Goal: Task Accomplishment & Management: Complete application form

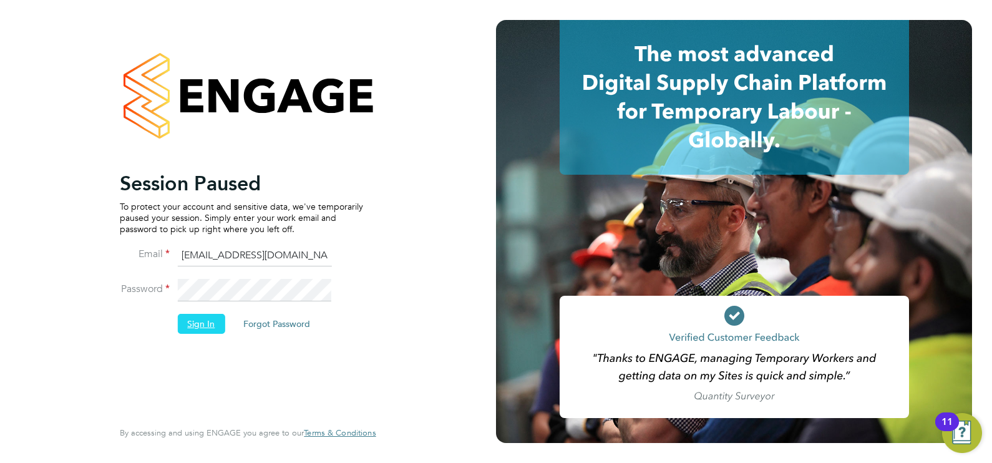
click at [198, 315] on button "Sign In" at bounding box center [200, 324] width 47 height 20
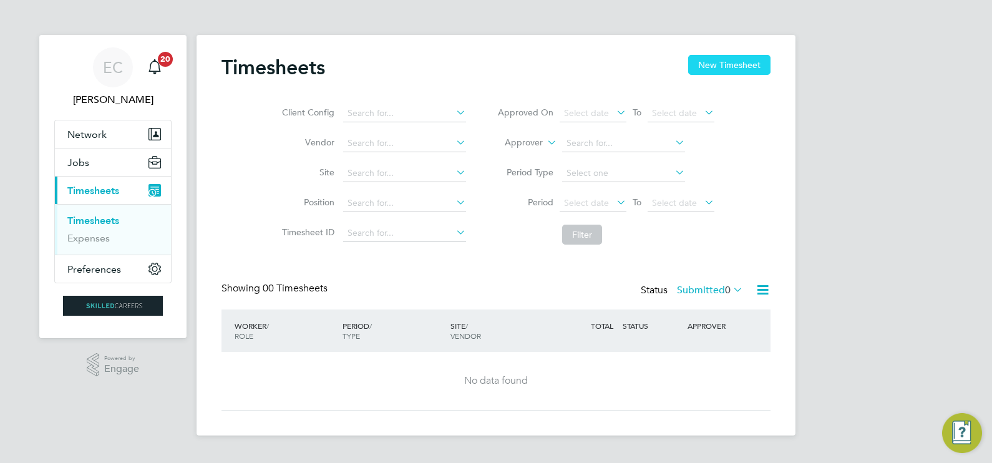
click at [707, 68] on button "New Timesheet" at bounding box center [729, 65] width 82 height 20
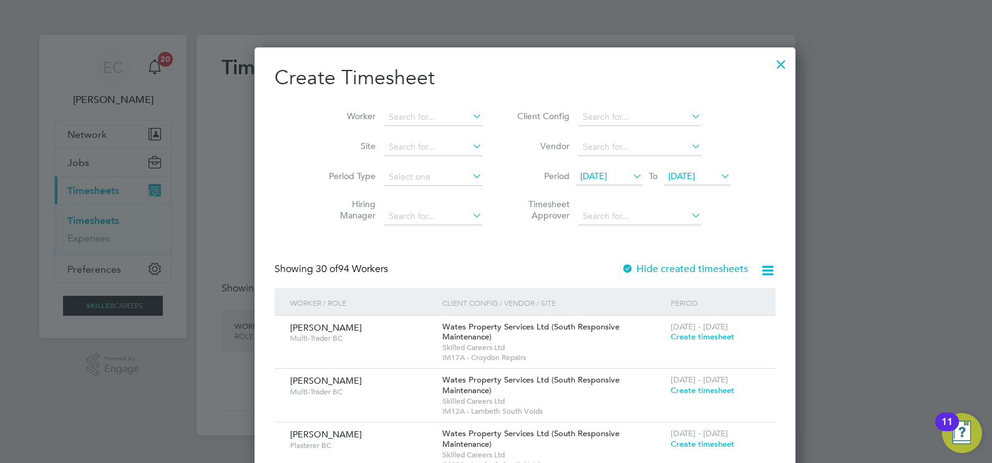
scroll to position [1926, 483]
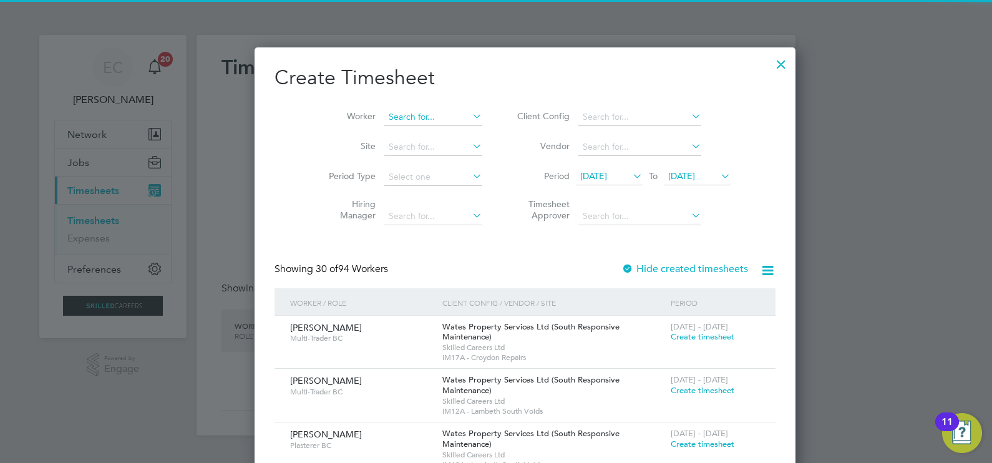
click at [390, 114] on input at bounding box center [433, 117] width 98 height 17
click at [398, 131] on b "Gio" at bounding box center [399, 134] width 15 height 11
type input "Delano Giovanii"
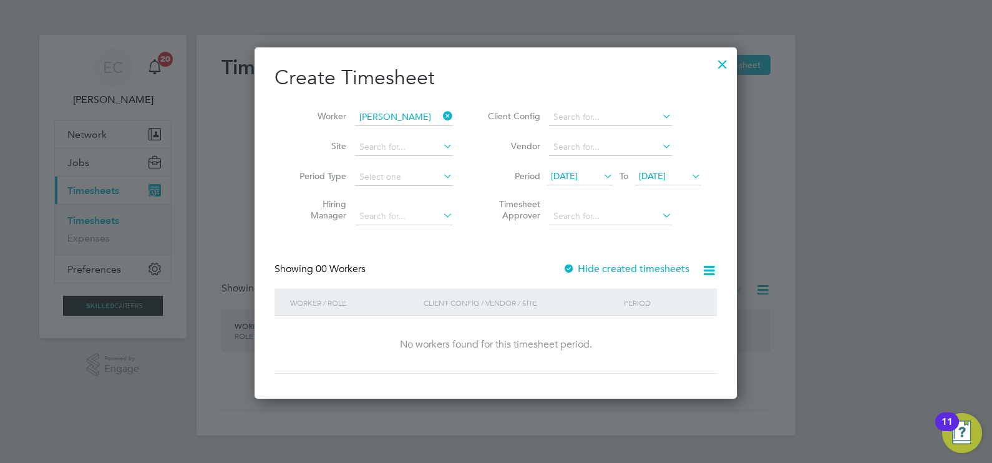
scroll to position [351, 483]
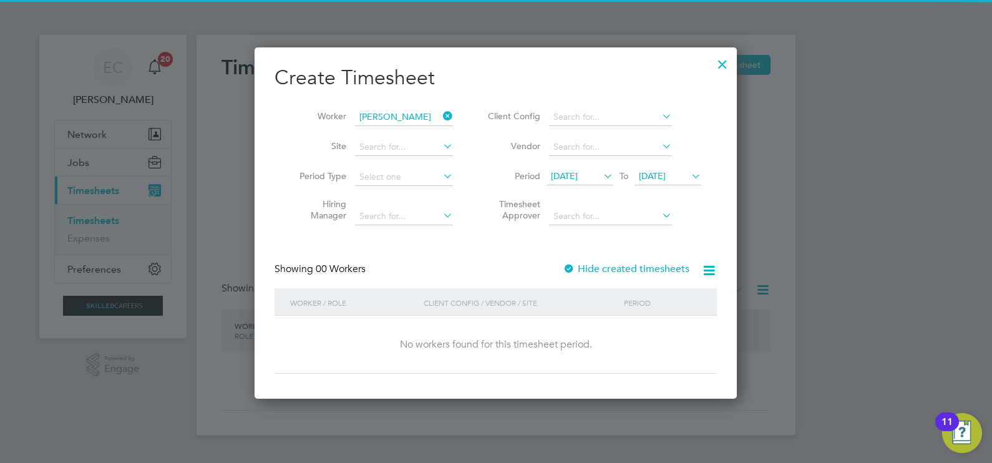
click at [583, 265] on label "Hide created timesheets" at bounding box center [626, 269] width 127 height 12
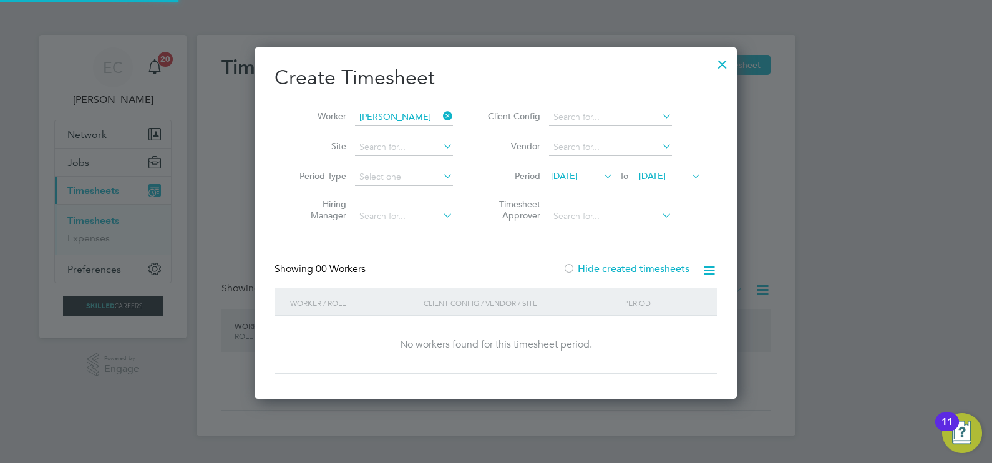
click at [578, 177] on span "28 Jul 2025" at bounding box center [564, 175] width 27 height 11
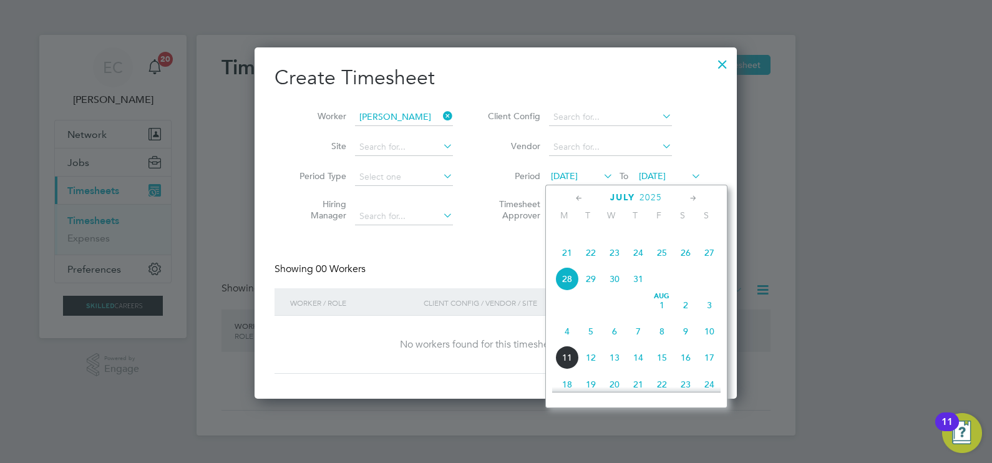
click at [573, 189] on div "July 2025 M T W T F S S Apr 1 2 3 4 5 6 7 8 9 10 11 12 13 14 15 16 17 18 19 20 …" at bounding box center [636, 296] width 182 height 223
click at [574, 196] on icon at bounding box center [579, 199] width 12 height 14
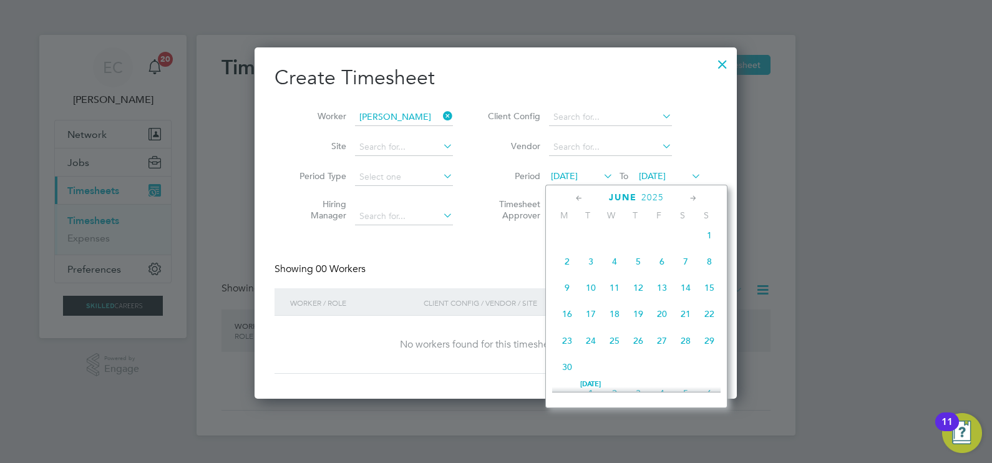
click at [568, 271] on span "2" at bounding box center [567, 262] width 24 height 24
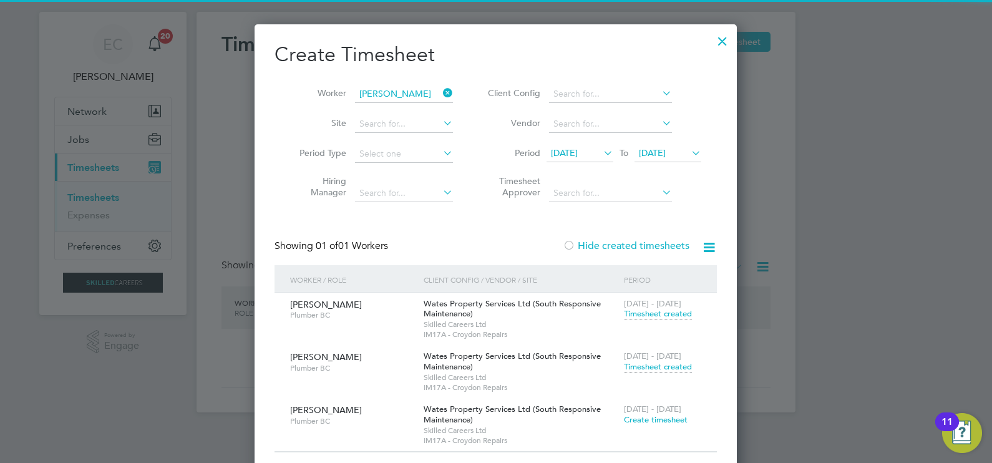
scroll to position [36, 0]
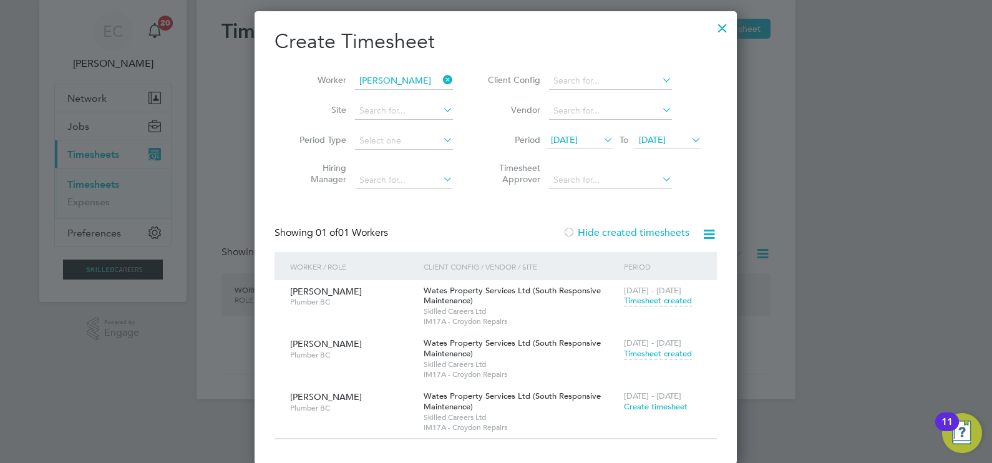
click at [651, 354] on span "Timesheet created" at bounding box center [658, 353] width 68 height 11
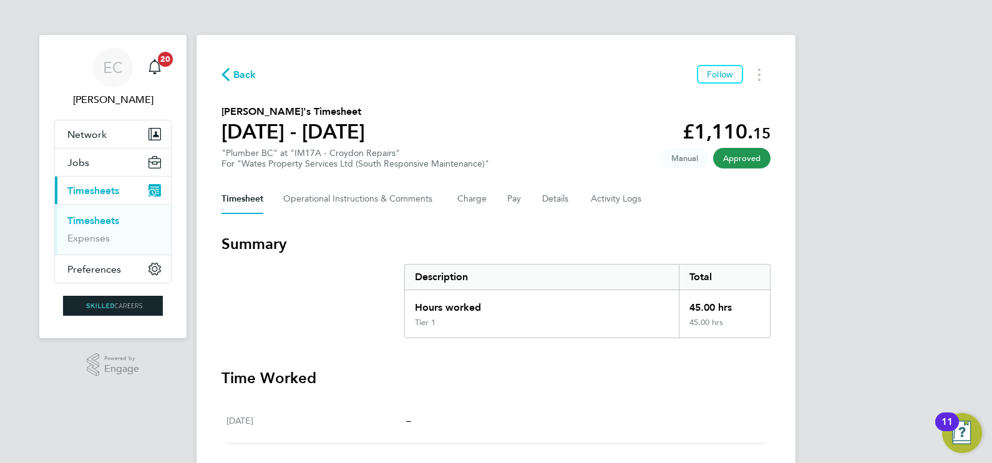
click at [243, 76] on span "Back" at bounding box center [244, 74] width 23 height 15
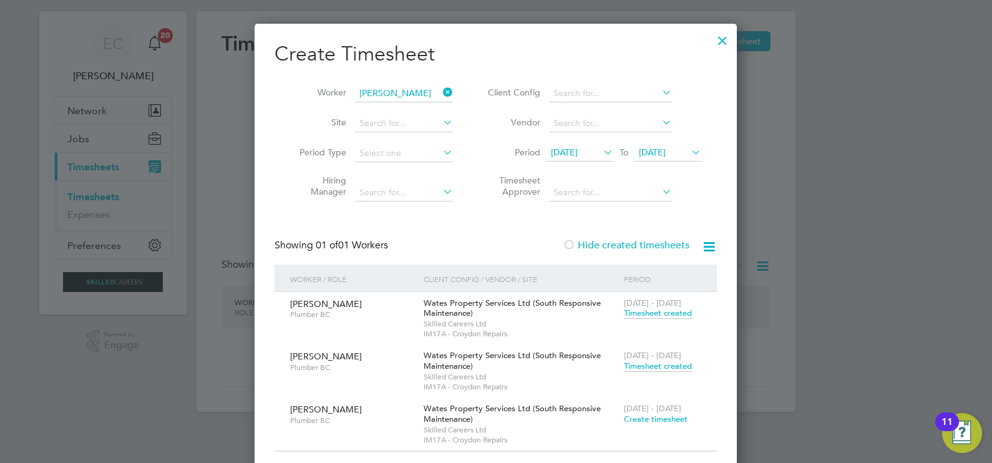
scroll to position [36, 0]
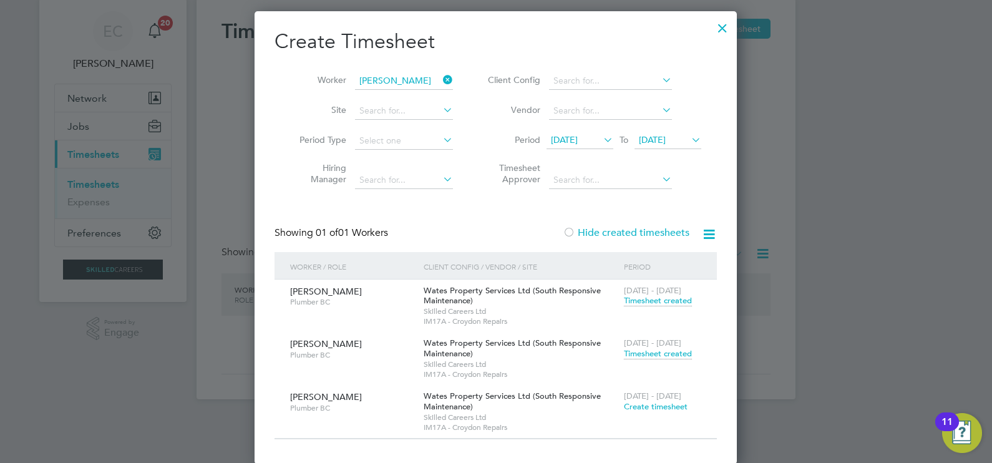
click at [441, 78] on icon at bounding box center [441, 79] width 0 height 17
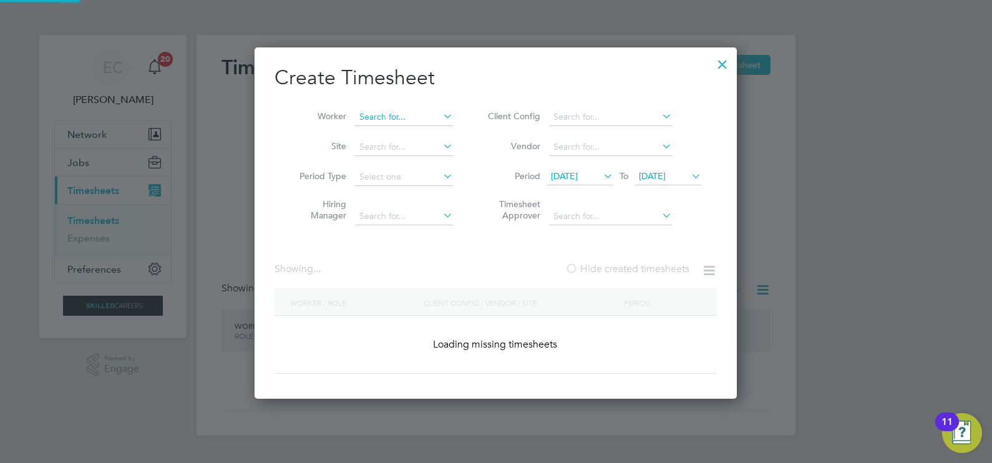
click at [404, 120] on input at bounding box center [404, 117] width 98 height 17
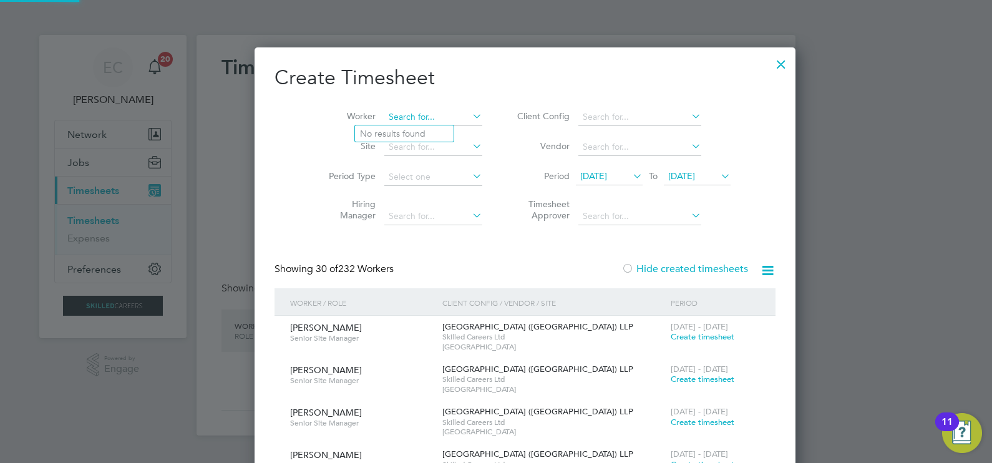
scroll to position [12414, 483]
type input "b"
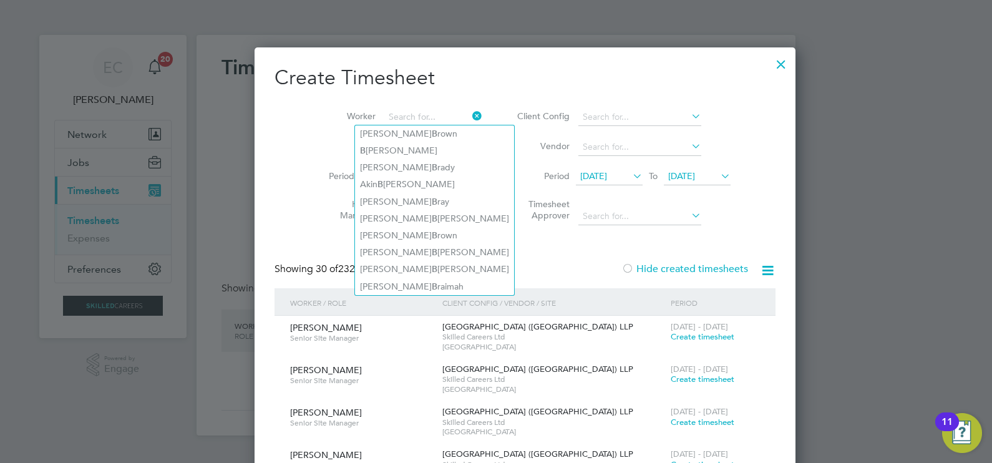
click at [470, 114] on icon at bounding box center [470, 115] width 0 height 17
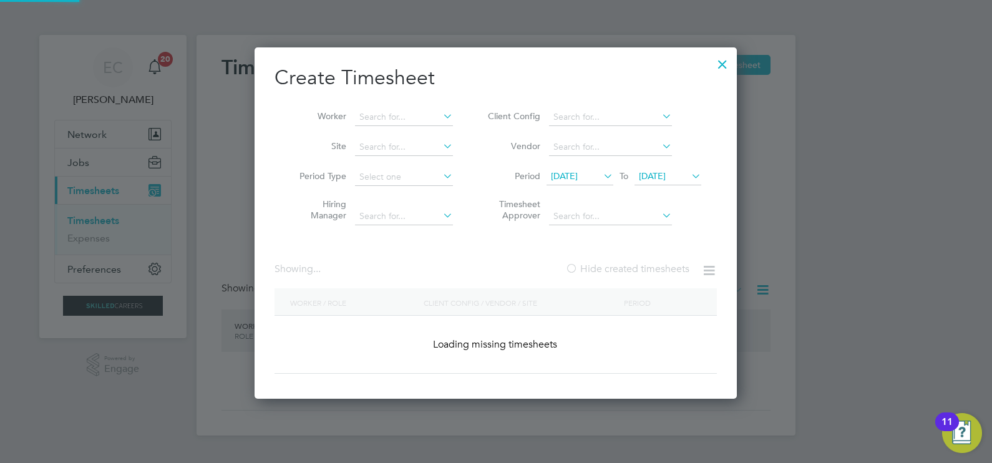
scroll to position [0, 0]
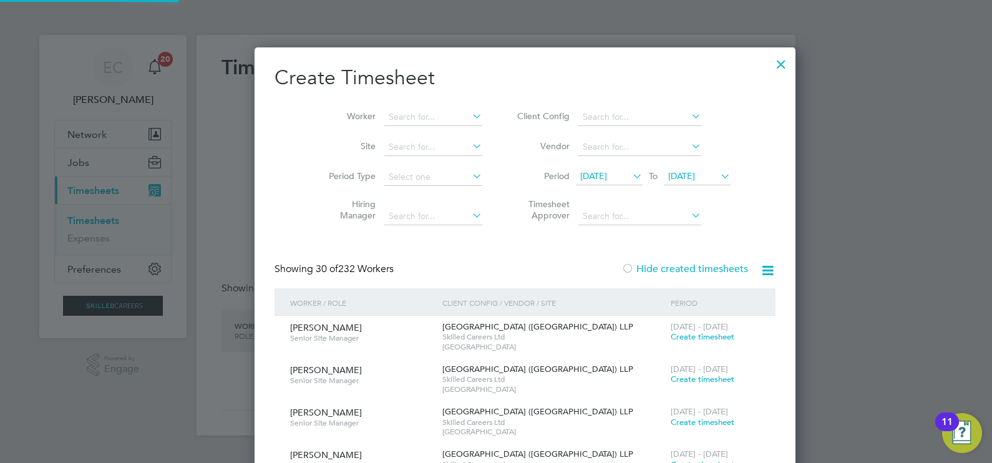
click at [770, 65] on div at bounding box center [781, 61] width 22 height 22
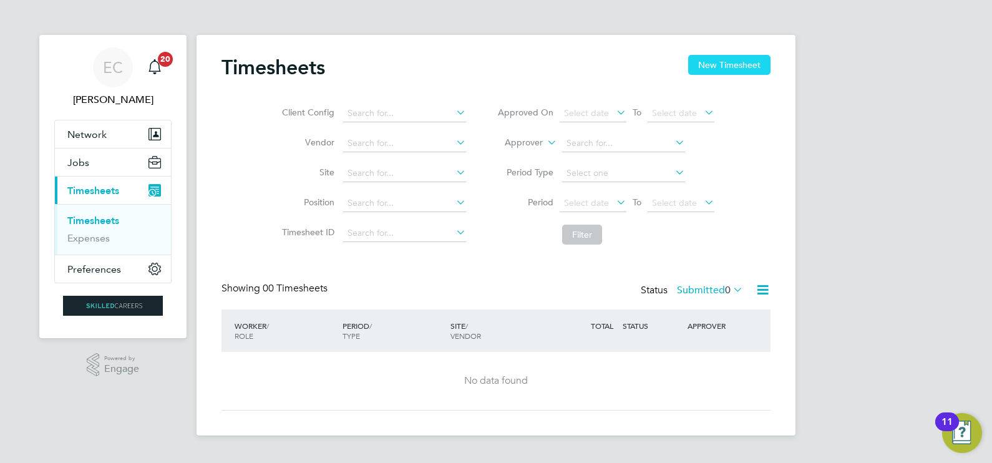
click at [712, 64] on button "New Timesheet" at bounding box center [729, 65] width 82 height 20
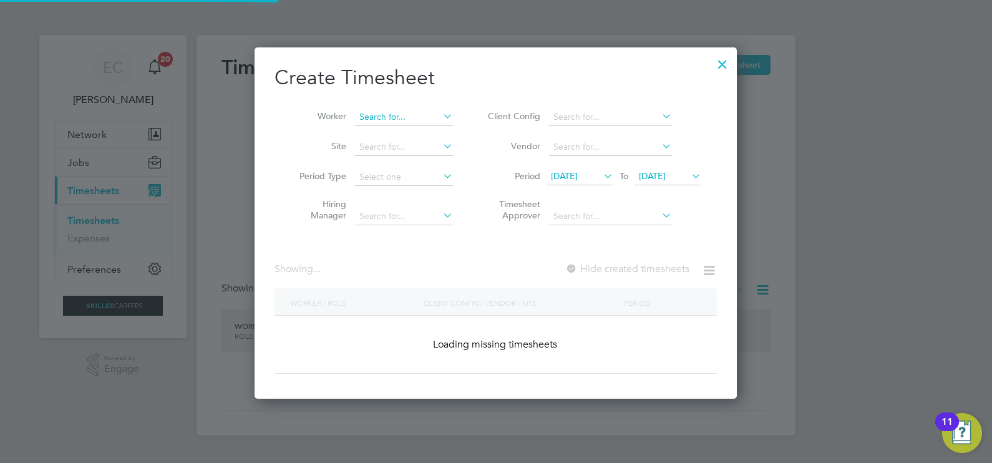
scroll to position [351, 483]
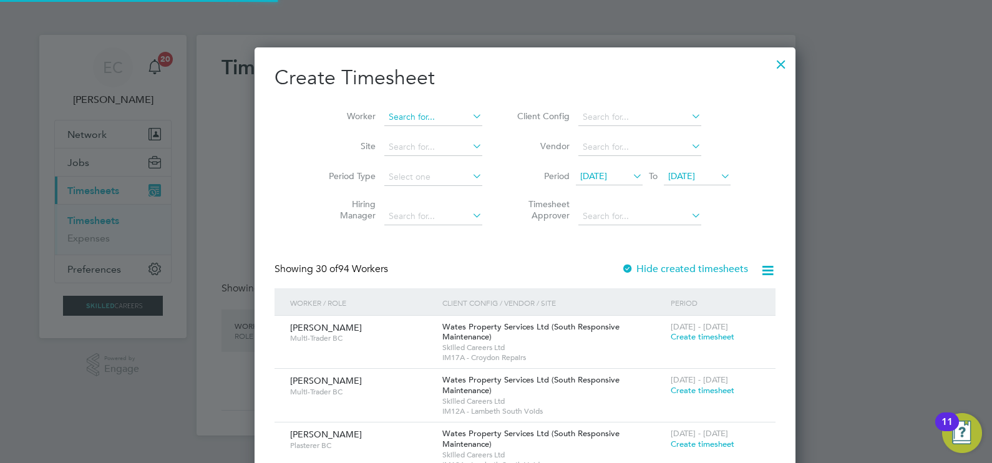
drag, startPoint x: 377, startPoint y: 113, endPoint x: 384, endPoint y: 120, distance: 9.7
click at [384, 112] on input at bounding box center [433, 117] width 98 height 17
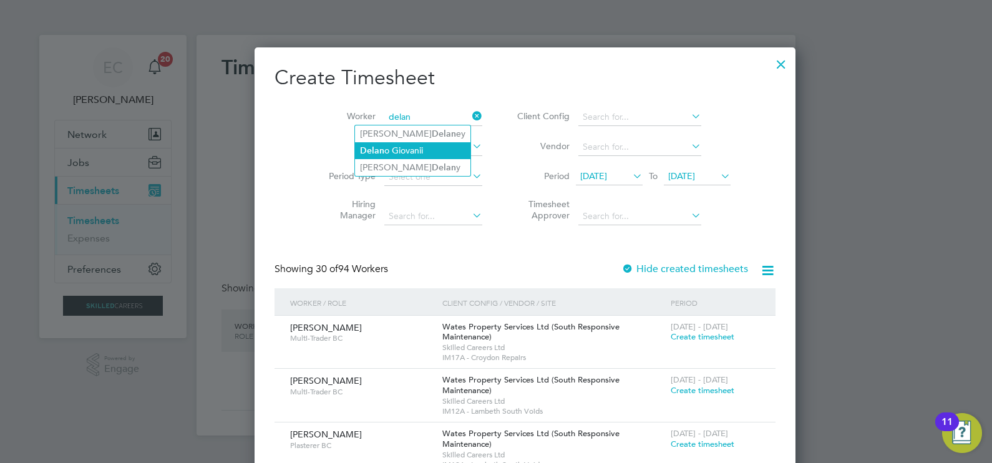
click at [386, 149] on li "Delan o Giovanii" at bounding box center [412, 150] width 115 height 17
type input "Delano Giovanii"
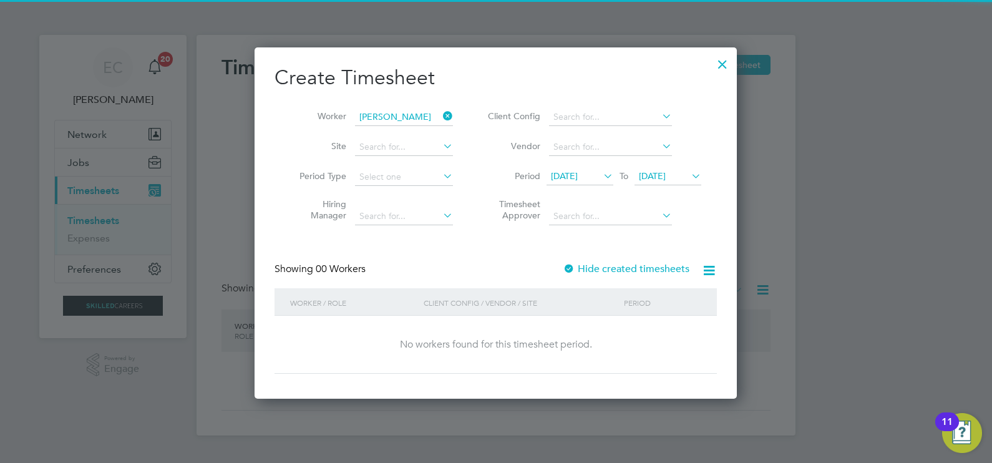
click at [567, 169] on span "28 Jul 2025" at bounding box center [580, 176] width 67 height 17
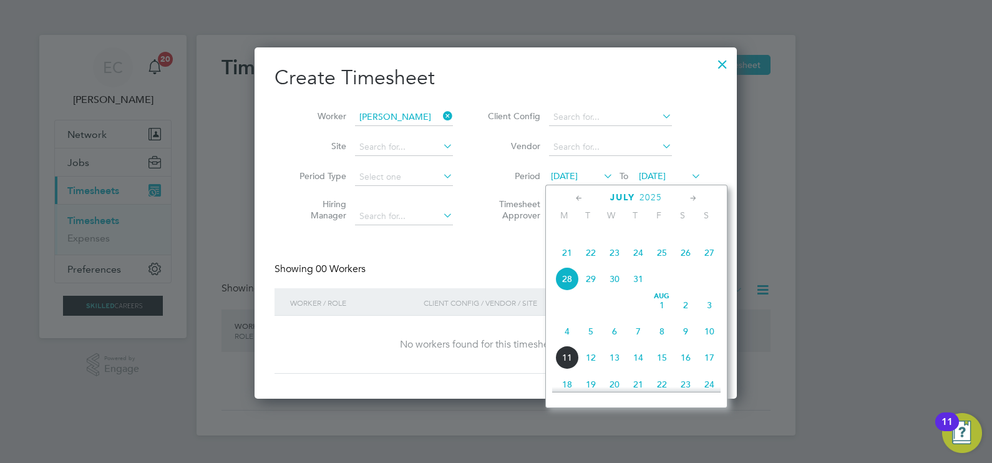
click at [575, 198] on icon at bounding box center [579, 199] width 12 height 14
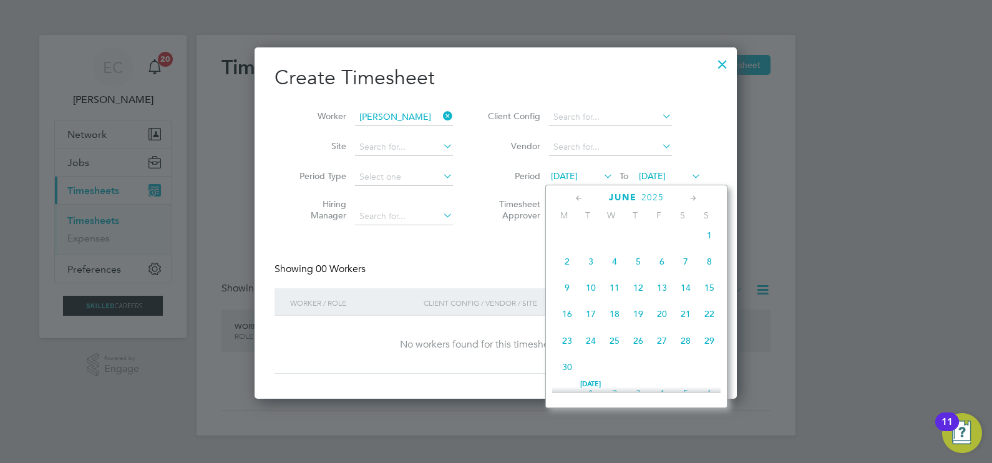
click at [576, 195] on icon at bounding box center [579, 199] width 12 height 14
click at [568, 293] on span "12" at bounding box center [567, 292] width 24 height 24
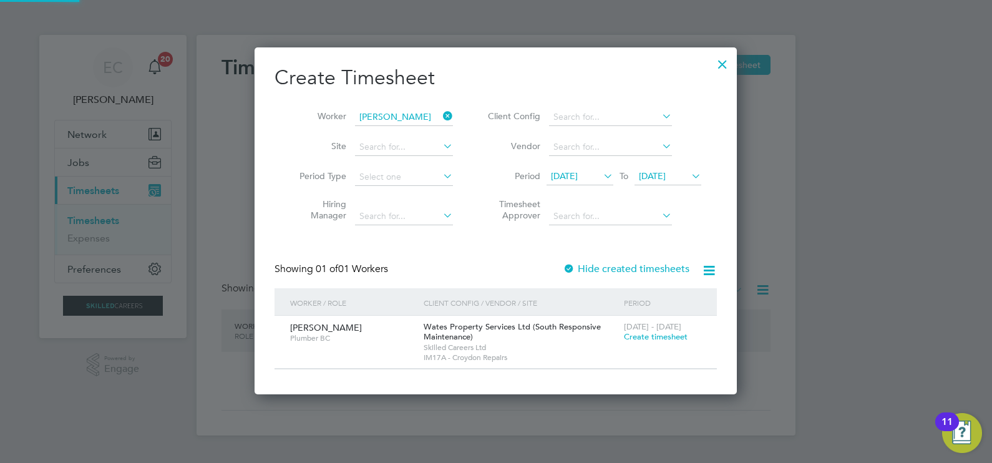
click at [638, 269] on label "Hide created timesheets" at bounding box center [626, 269] width 127 height 12
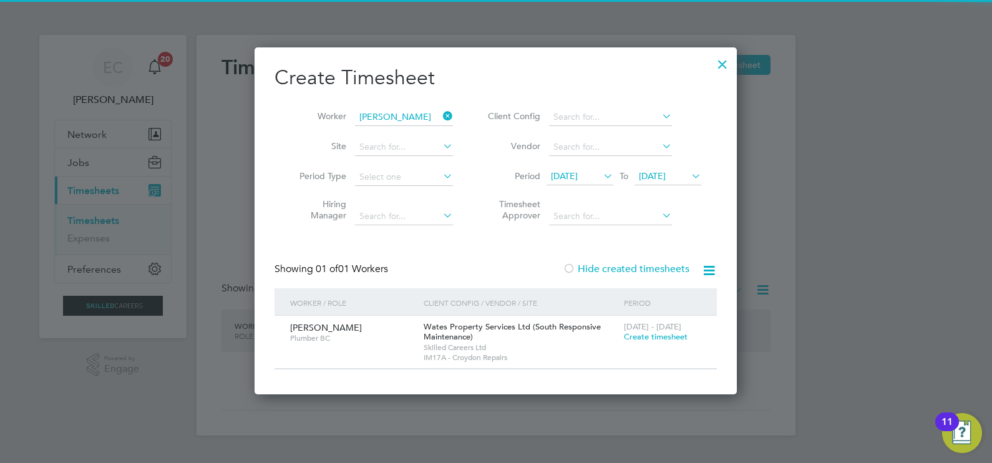
click at [636, 270] on label "Hide created timesheets" at bounding box center [626, 269] width 127 height 12
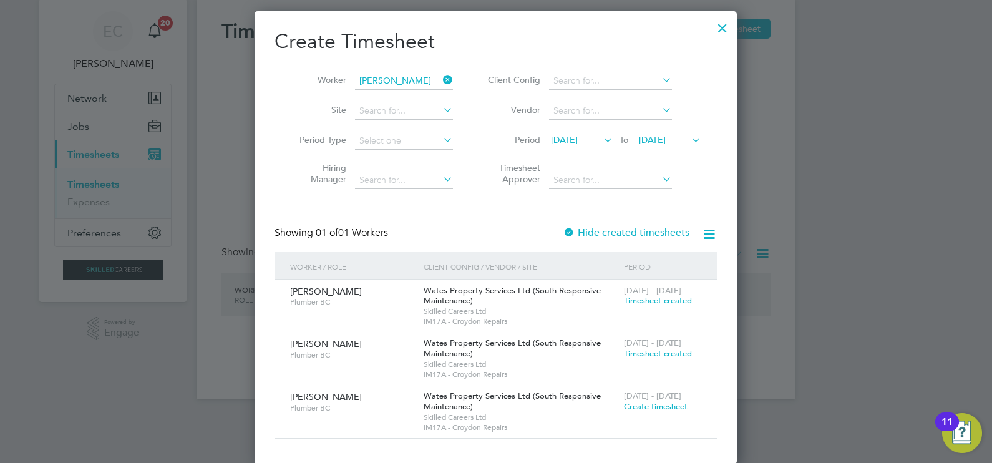
click at [651, 353] on span "Timesheet created" at bounding box center [658, 353] width 68 height 11
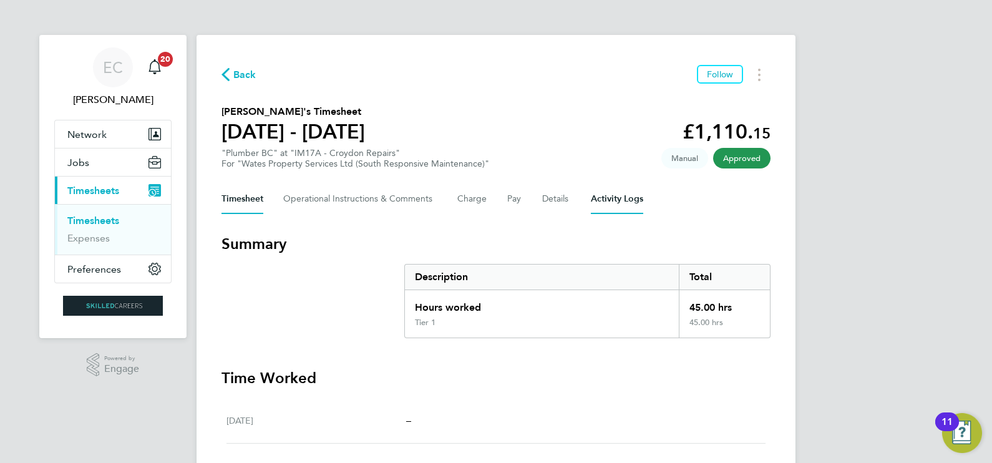
click at [615, 197] on Logs-tab "Activity Logs" at bounding box center [617, 199] width 52 height 30
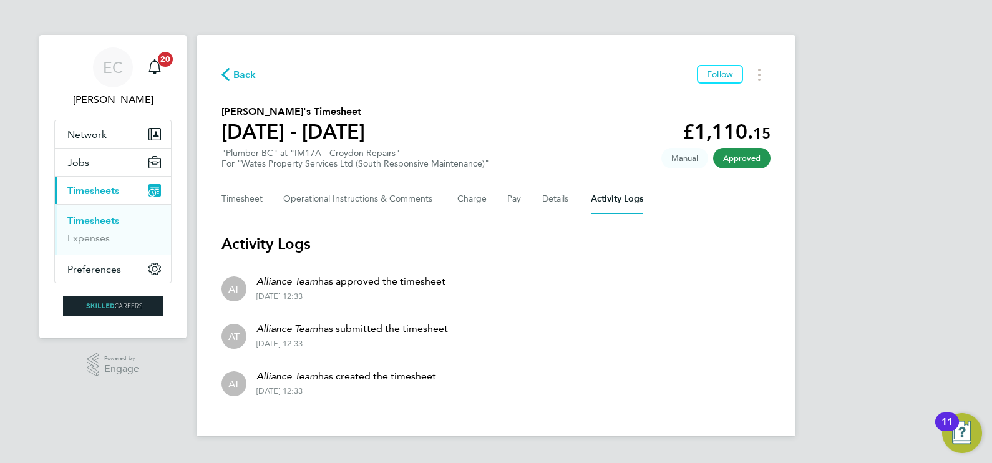
click at [234, 74] on span "Back" at bounding box center [244, 74] width 23 height 15
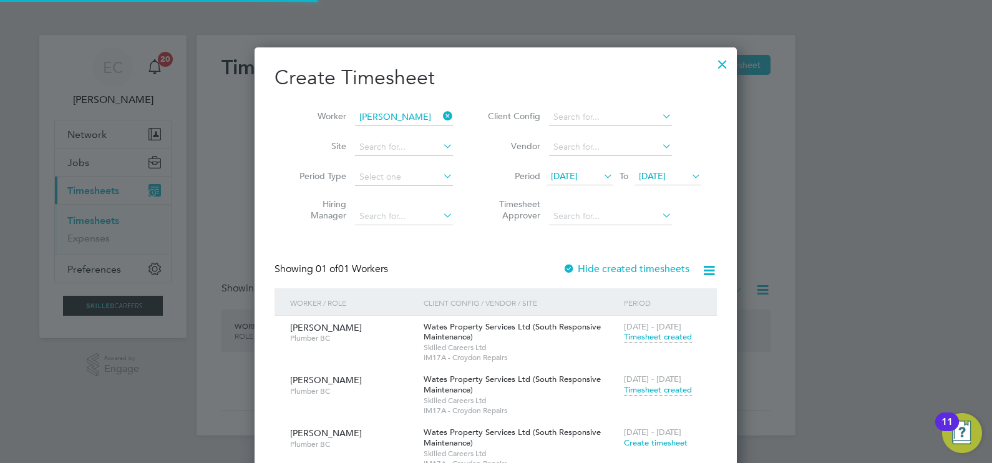
scroll to position [453, 483]
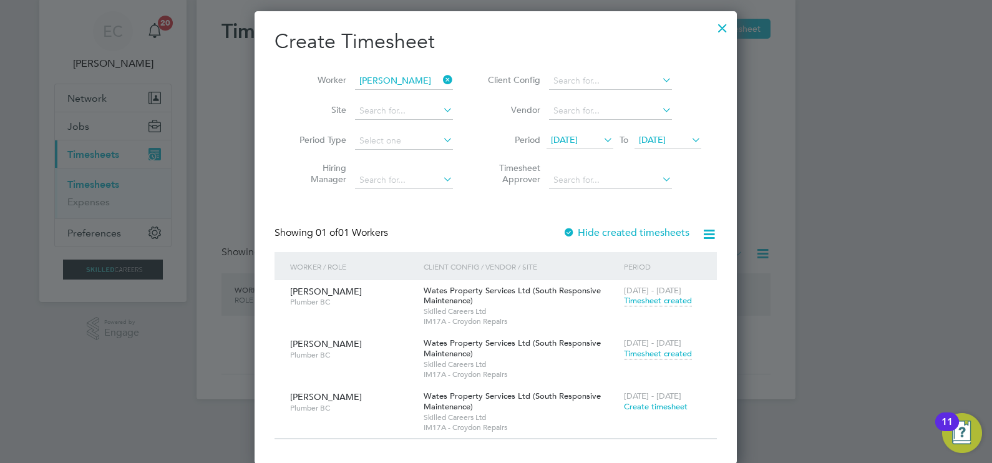
click at [629, 407] on span "Create timesheet" at bounding box center [656, 406] width 64 height 11
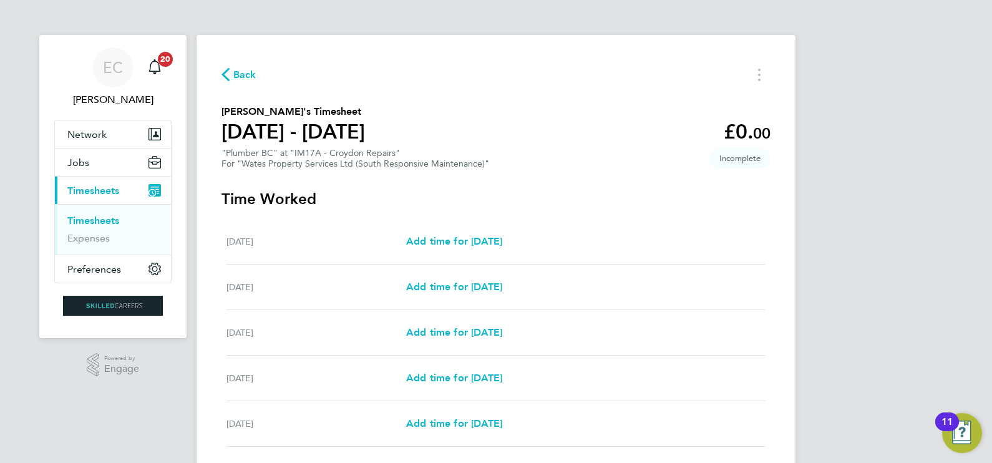
click at [226, 75] on icon "button" at bounding box center [226, 74] width 8 height 13
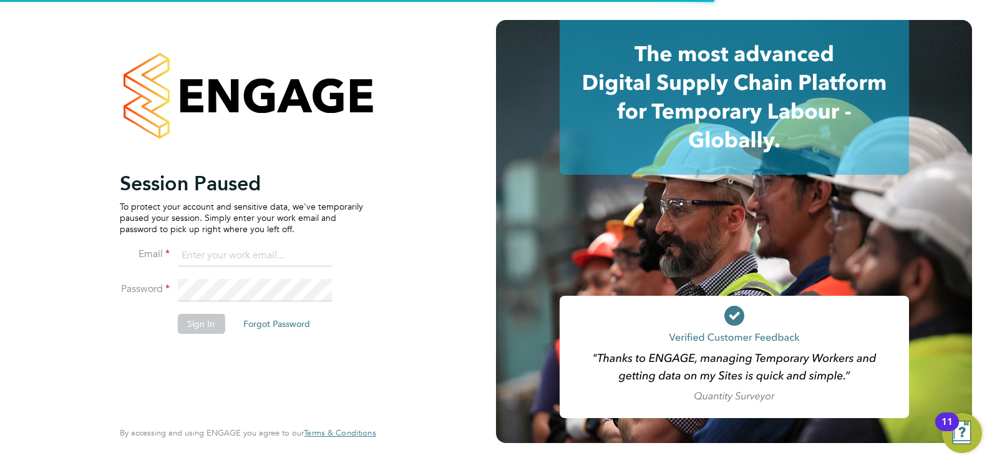
type input "[EMAIL_ADDRESS][DOMAIN_NAME]"
